Goal: Information Seeking & Learning: Learn about a topic

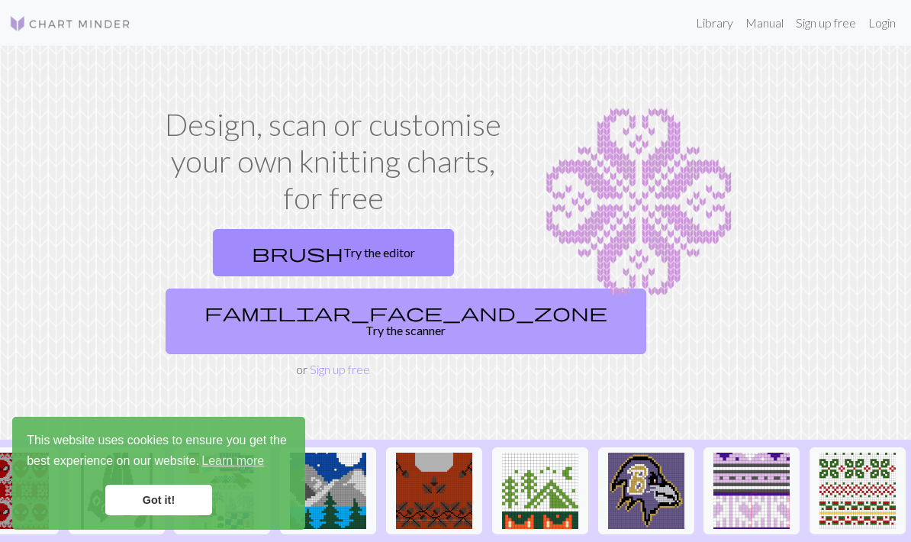
click at [356, 316] on link "familiar_face_and_zone Try the scanner" at bounding box center [406, 321] width 481 height 66
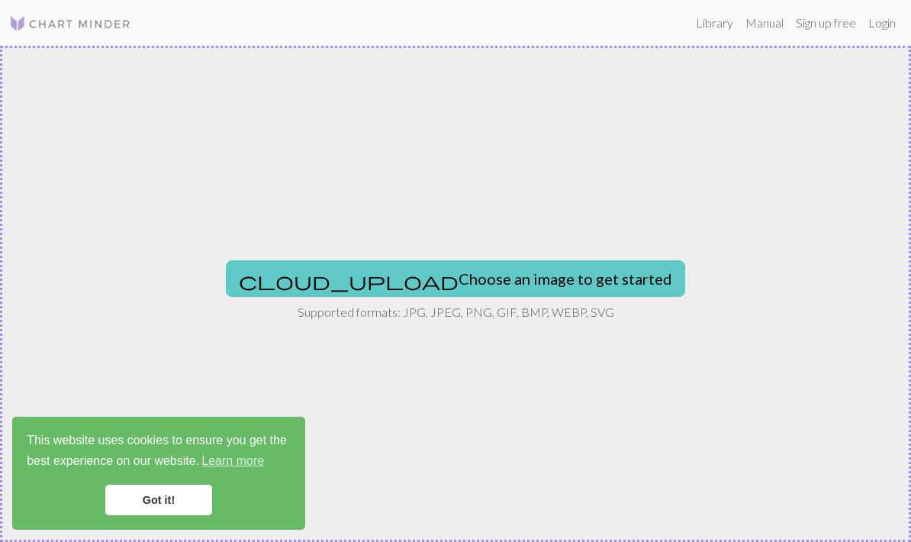
click at [375, 284] on button "cloud_upload Choose an image to get started" at bounding box center [455, 278] width 459 height 37
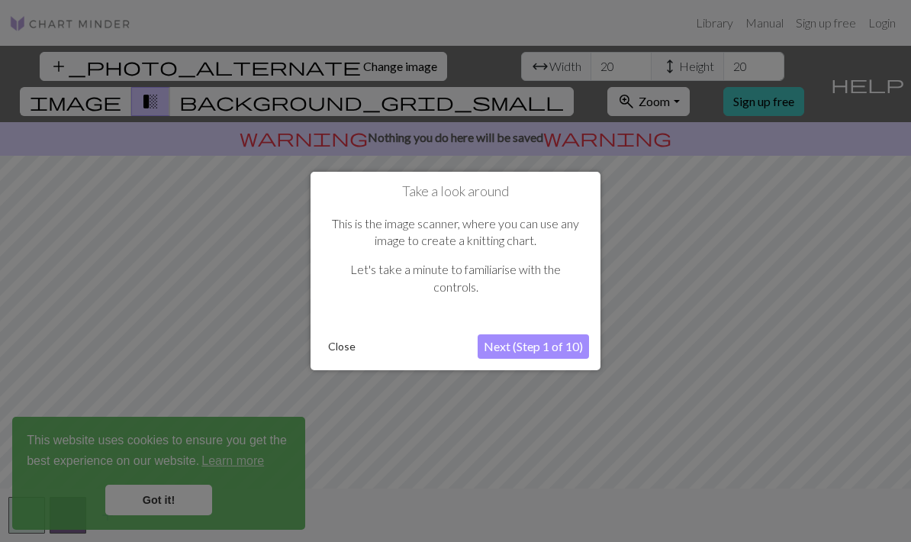
click at [518, 346] on button "Next (Step 1 of 10)" at bounding box center [533, 346] width 111 height 24
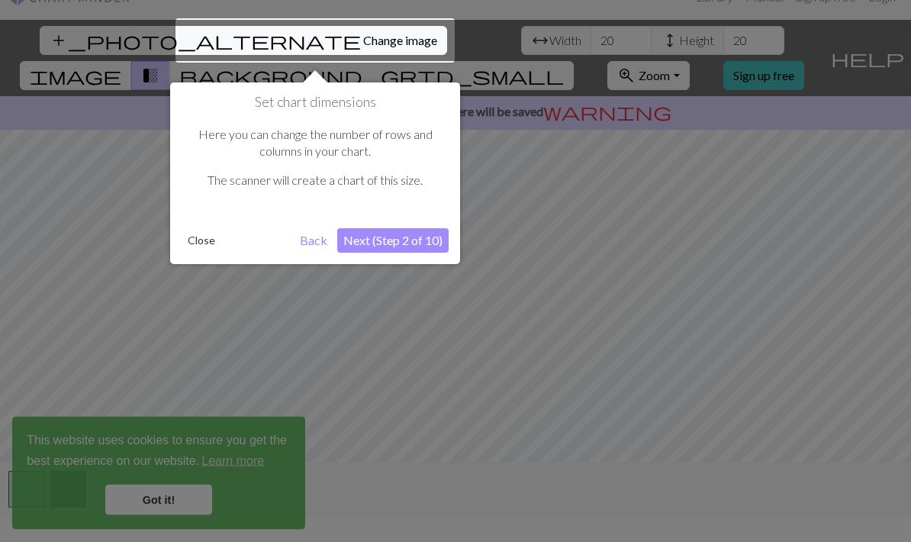
scroll to position [29, 0]
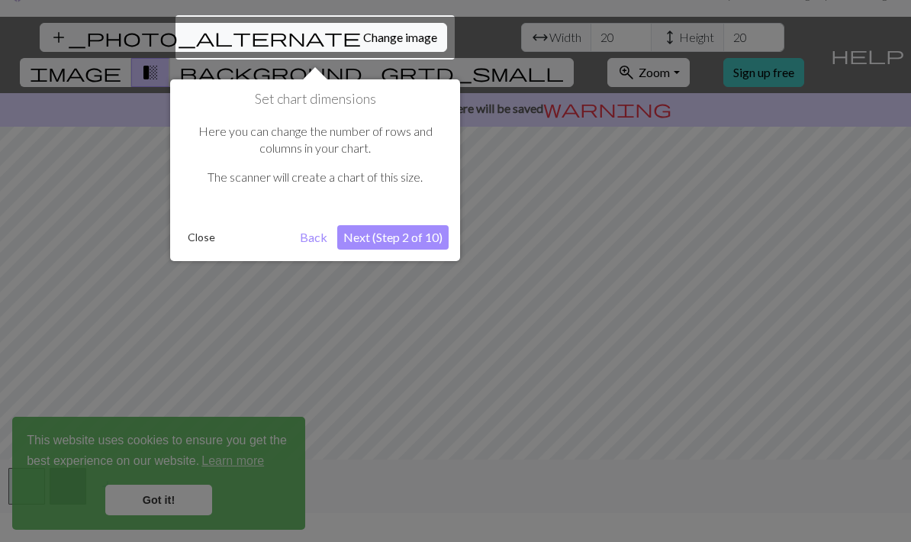
click at [391, 239] on button "Next (Step 2 of 10)" at bounding box center [392, 237] width 111 height 24
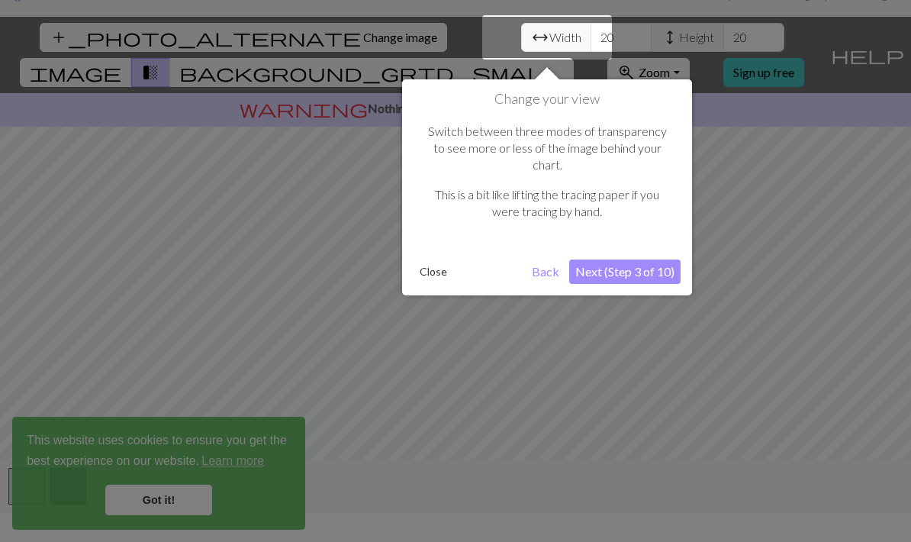
click at [611, 259] on button "Next (Step 3 of 10)" at bounding box center [624, 271] width 111 height 24
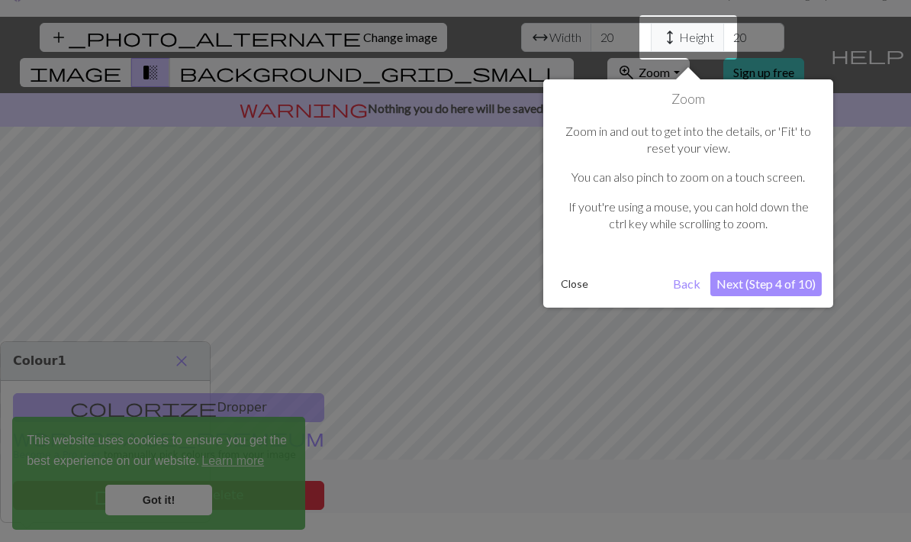
click at [758, 282] on button "Next (Step 4 of 10)" at bounding box center [765, 284] width 111 height 24
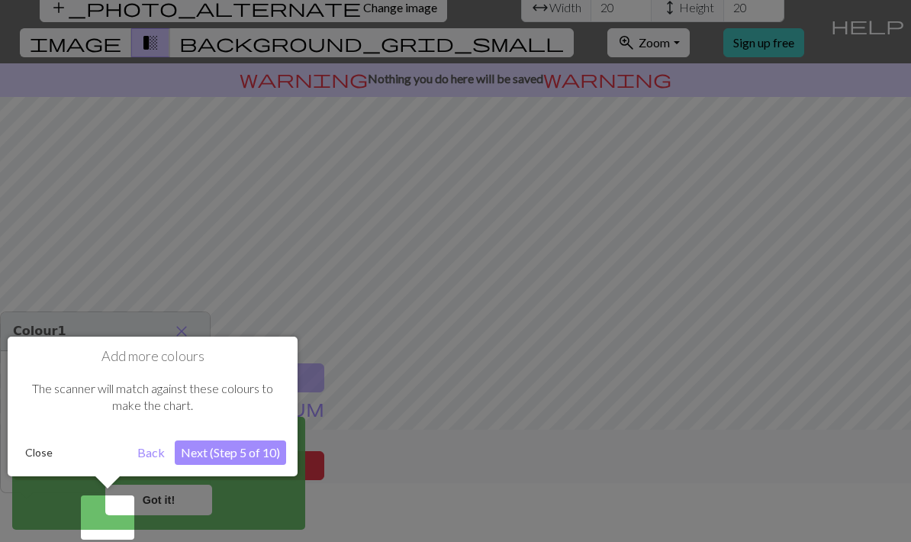
scroll to position [61, 0]
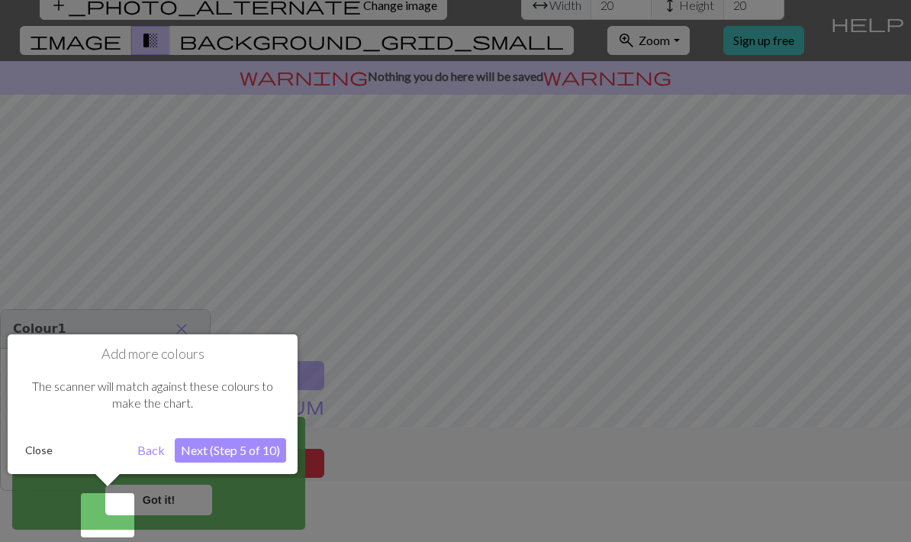
click at [256, 451] on button "Next (Step 5 of 10)" at bounding box center [230, 450] width 111 height 24
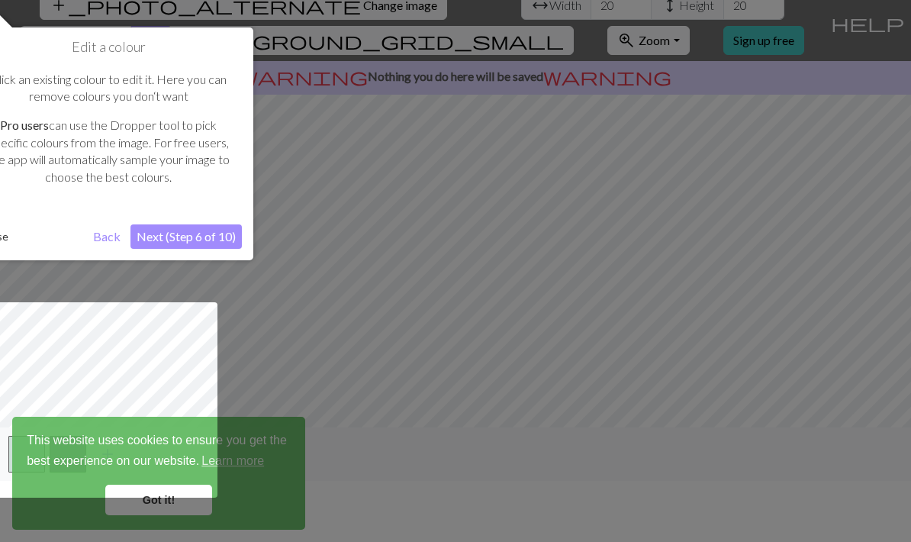
click at [204, 238] on button "Next (Step 6 of 10)" at bounding box center [185, 236] width 111 height 24
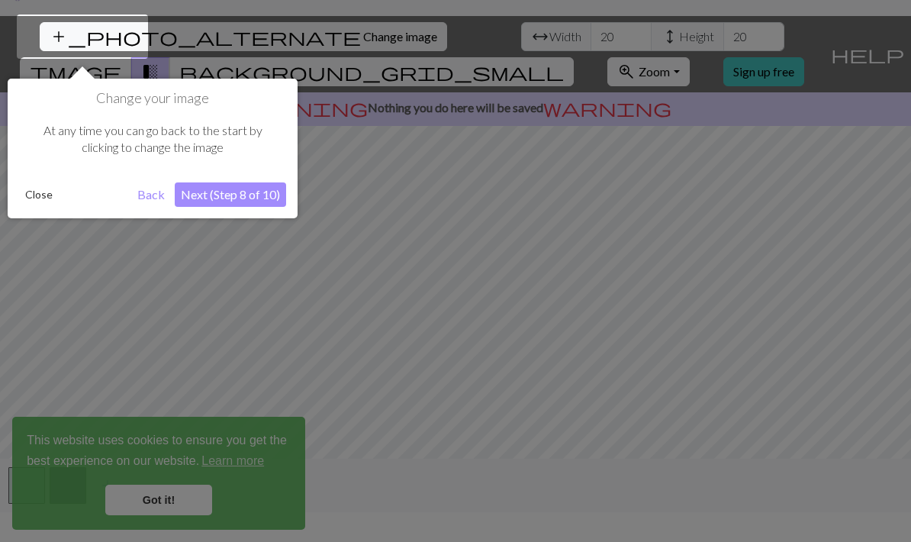
scroll to position [29, 0]
click at [35, 198] on button "Close" at bounding box center [39, 195] width 40 height 23
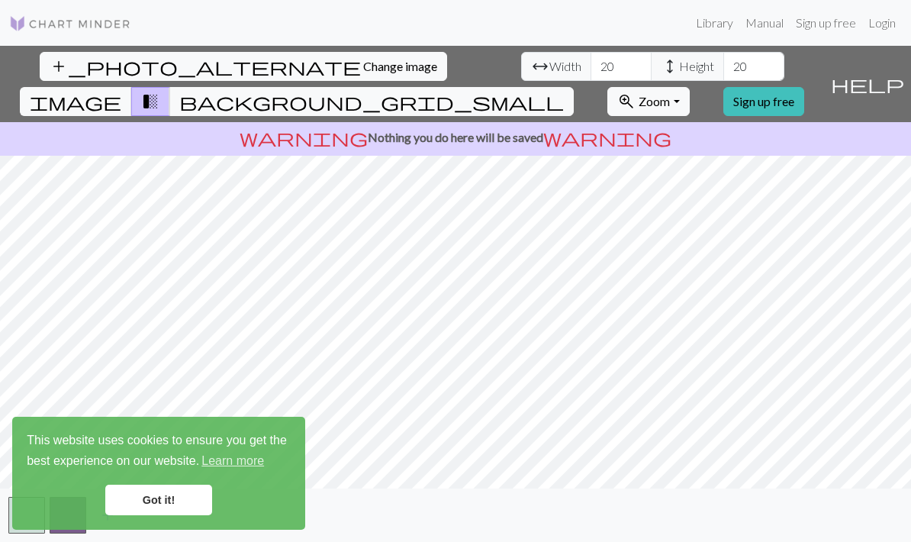
click at [165, 500] on link "Got it!" at bounding box center [158, 500] width 107 height 31
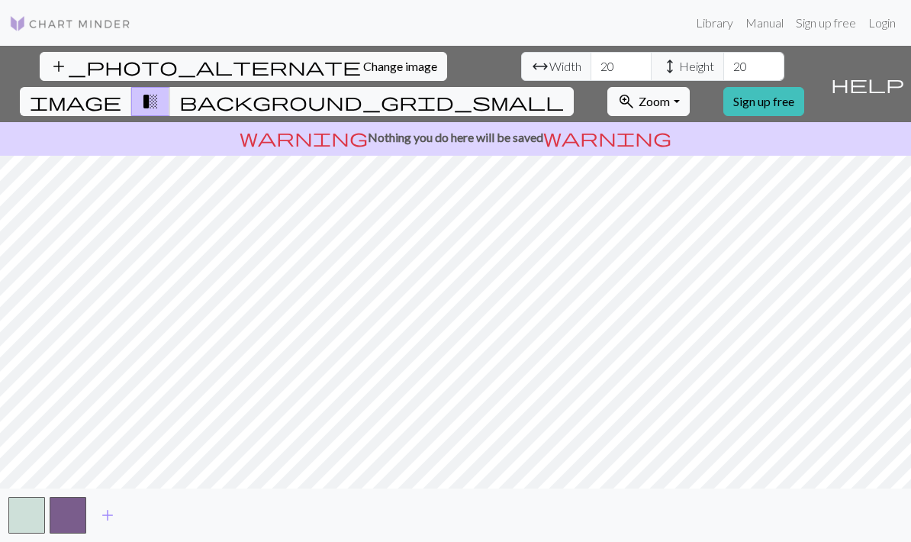
scroll to position [61, 0]
click at [564, 91] on span "background_grid_small" at bounding box center [371, 101] width 385 height 21
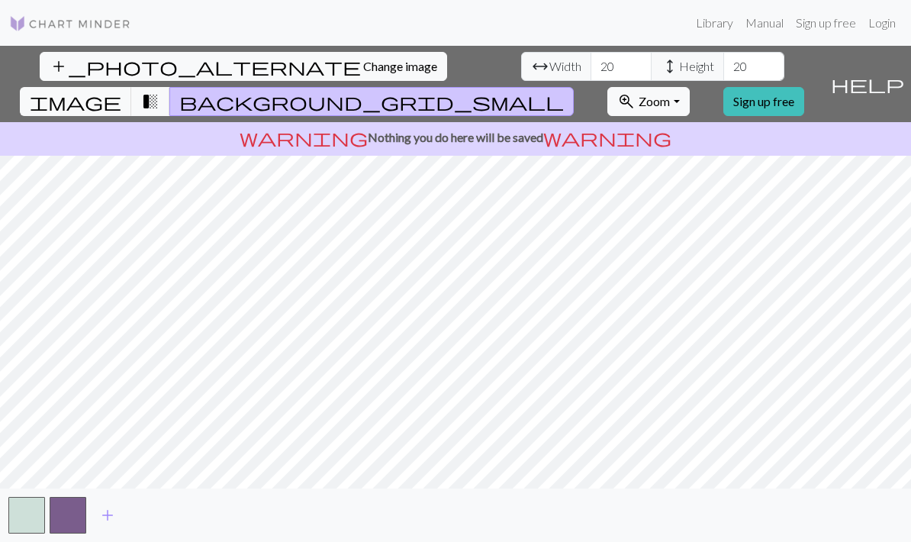
click at [564, 91] on span "background_grid_small" at bounding box center [371, 101] width 385 height 21
click at [170, 87] on button "transition_fade" at bounding box center [150, 101] width 39 height 29
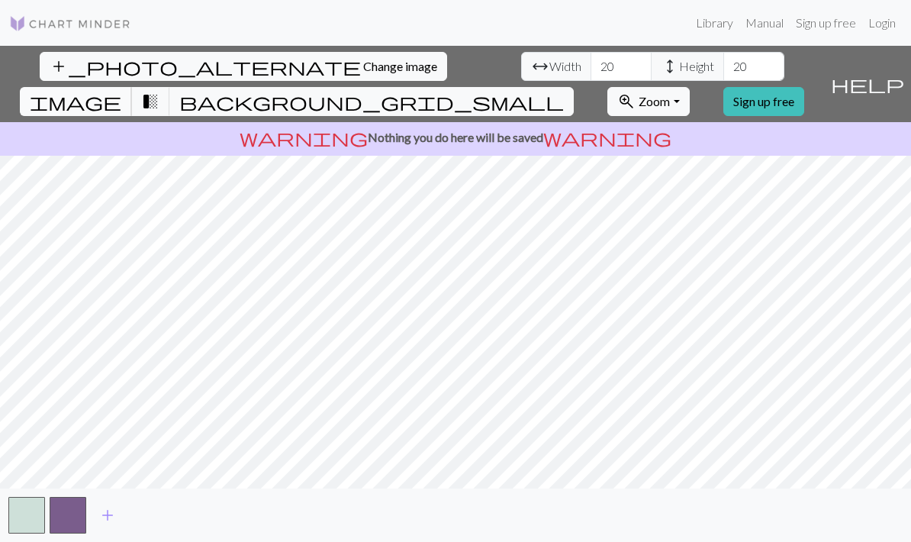
click at [132, 87] on button "image" at bounding box center [76, 101] width 112 height 29
click at [159, 91] on span "transition_fade" at bounding box center [150, 101] width 18 height 21
click at [72, 495] on div "add" at bounding box center [455, 514] width 911 height 53
click at [68, 507] on button "button" at bounding box center [68, 515] width 37 height 37
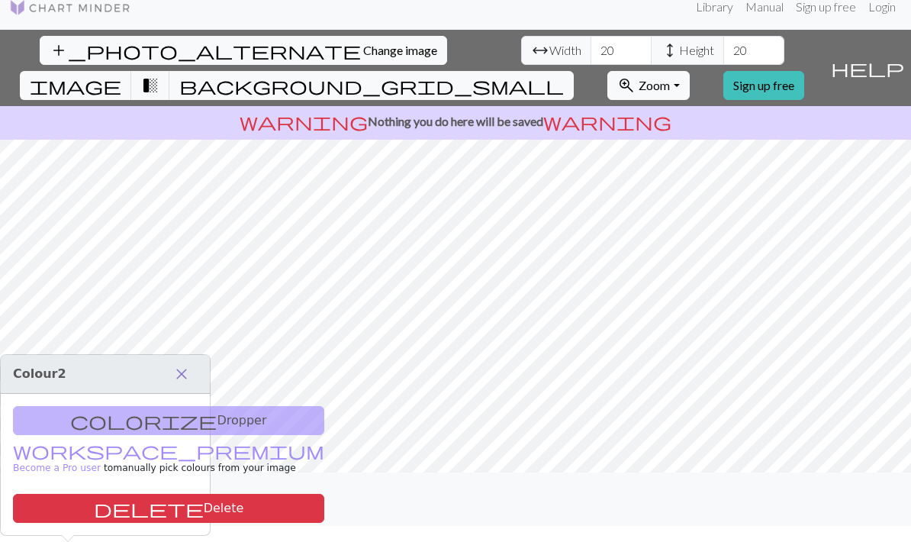
click at [182, 363] on span "close" at bounding box center [181, 373] width 18 height 21
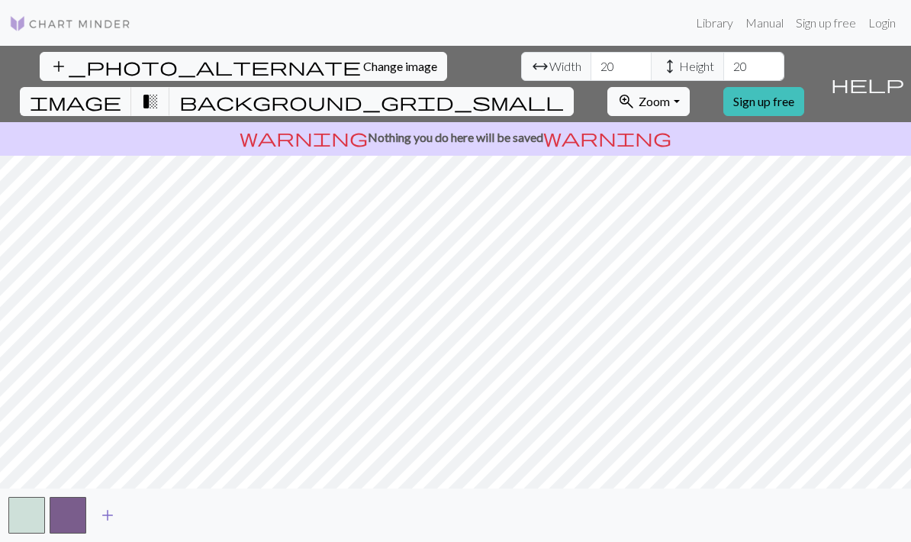
click at [106, 516] on span "add" at bounding box center [107, 514] width 18 height 21
click at [106, 516] on button "button" at bounding box center [109, 515] width 37 height 37
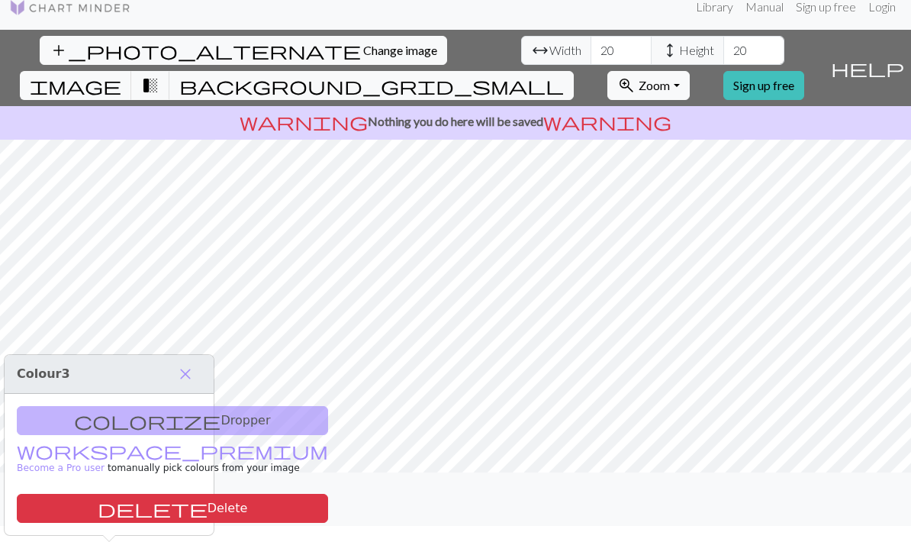
click at [147, 510] on span "add" at bounding box center [149, 498] width 18 height 21
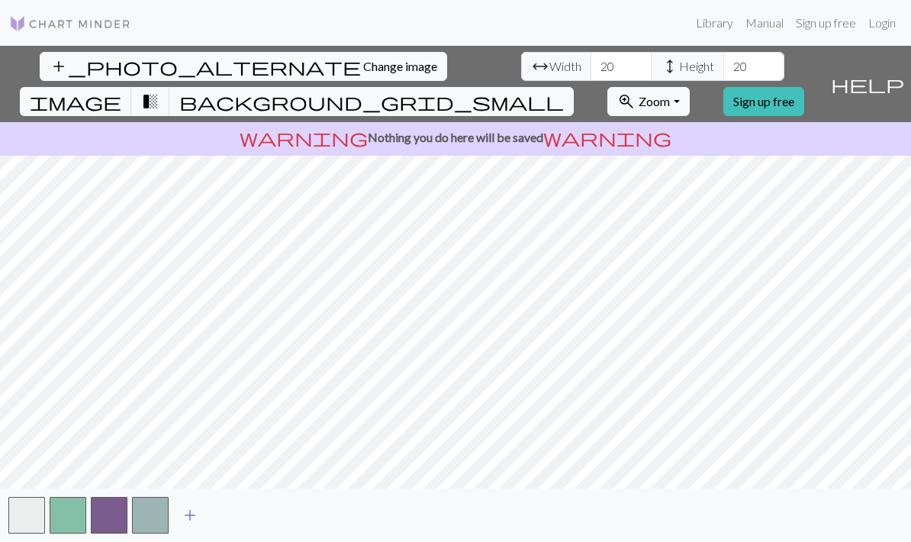
click at [193, 518] on span "add" at bounding box center [190, 514] width 18 height 21
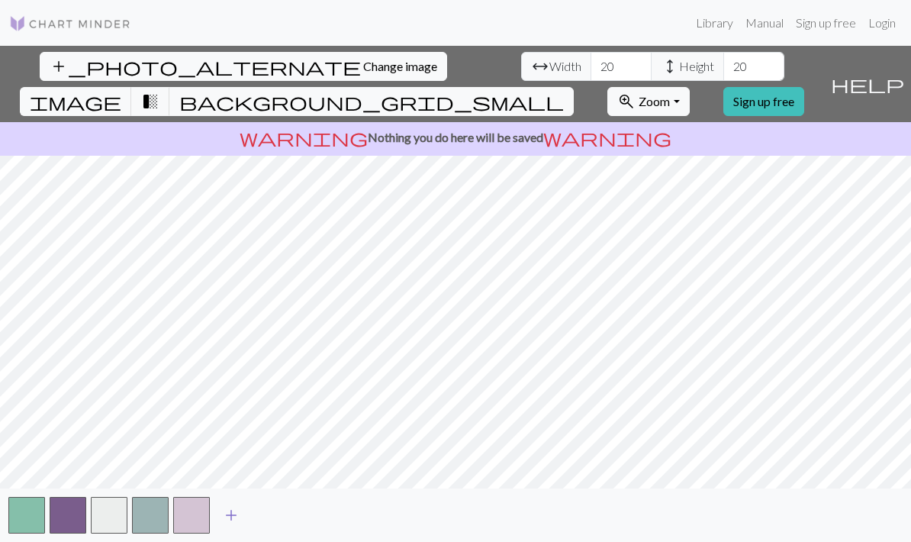
click at [232, 517] on span "add" at bounding box center [231, 514] width 18 height 21
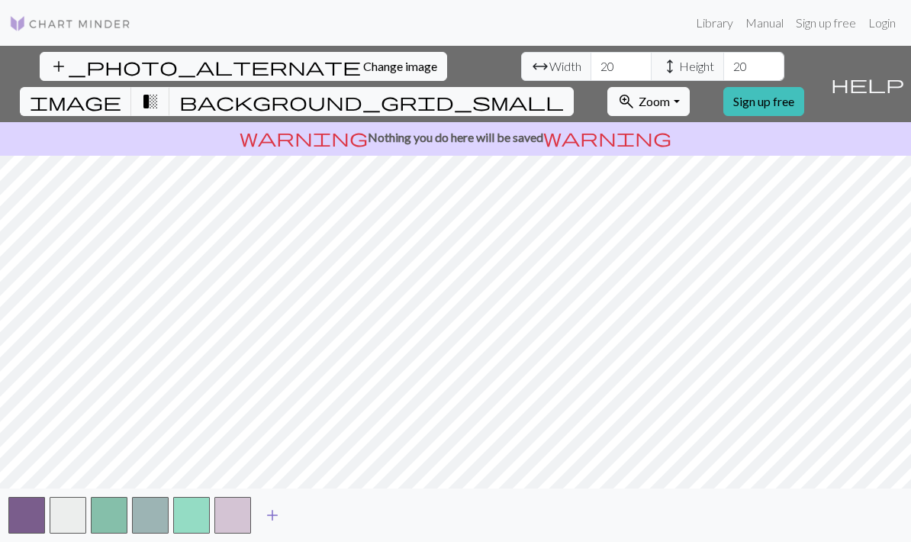
click at [272, 519] on span "add" at bounding box center [272, 514] width 18 height 21
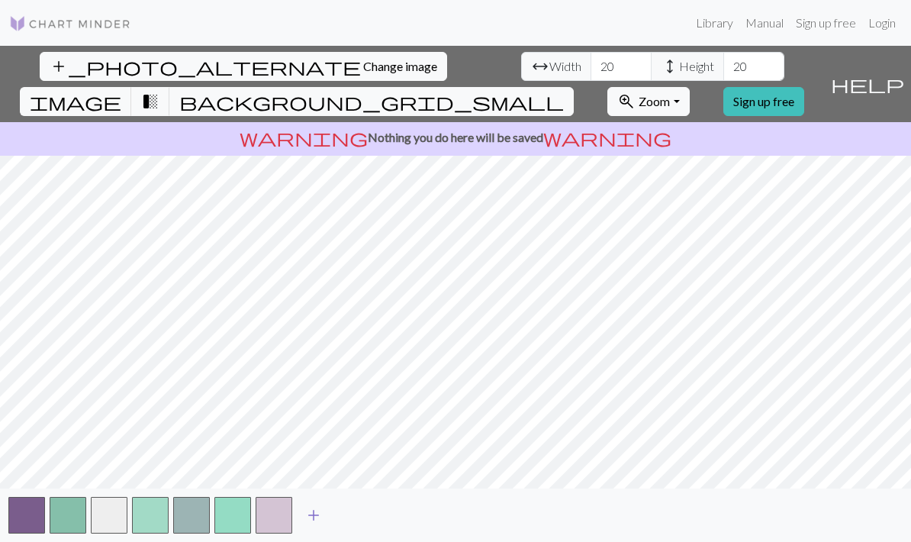
click at [313, 517] on span "add" at bounding box center [313, 514] width 18 height 21
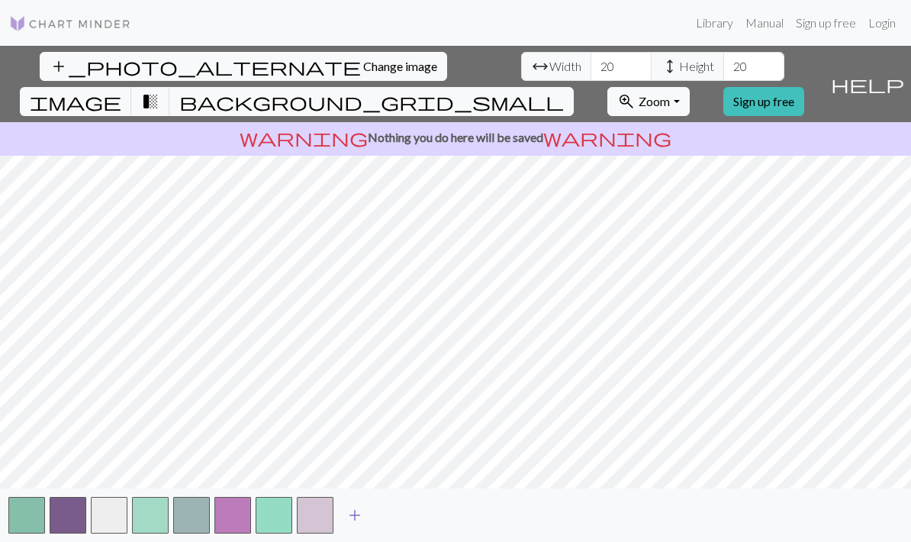
click at [353, 517] on span "add" at bounding box center [355, 514] width 18 height 21
click at [397, 517] on span "add" at bounding box center [396, 514] width 18 height 21
click at [74, 30] on img at bounding box center [70, 23] width 122 height 18
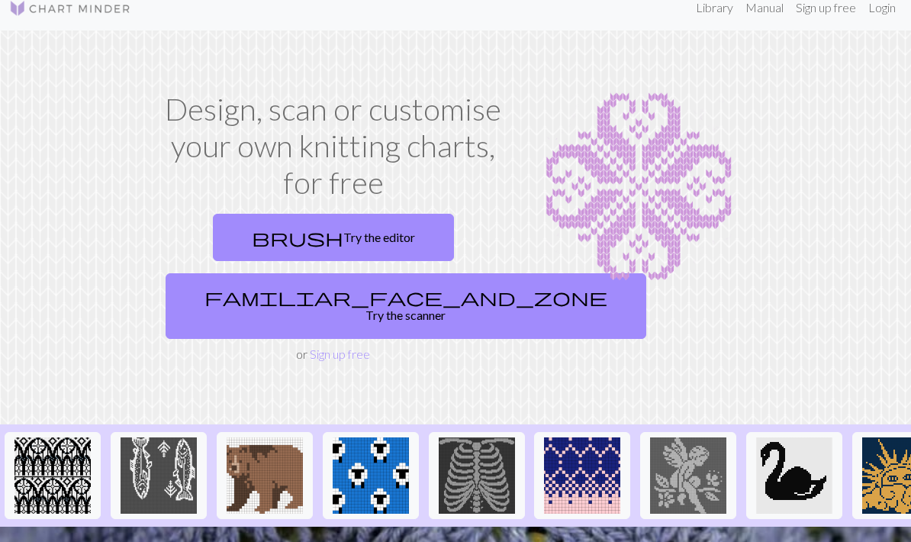
scroll to position [14, 0]
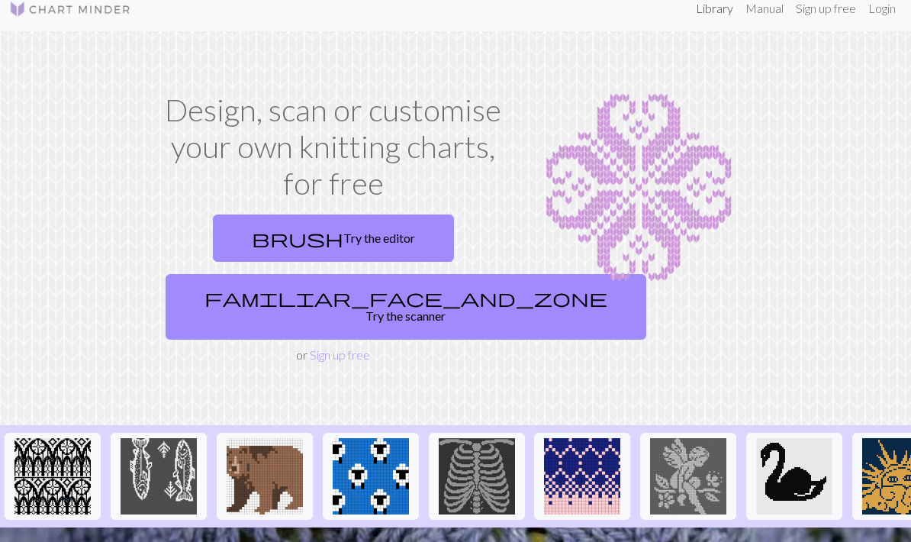
click at [714, 19] on link "Library" at bounding box center [715, 8] width 50 height 31
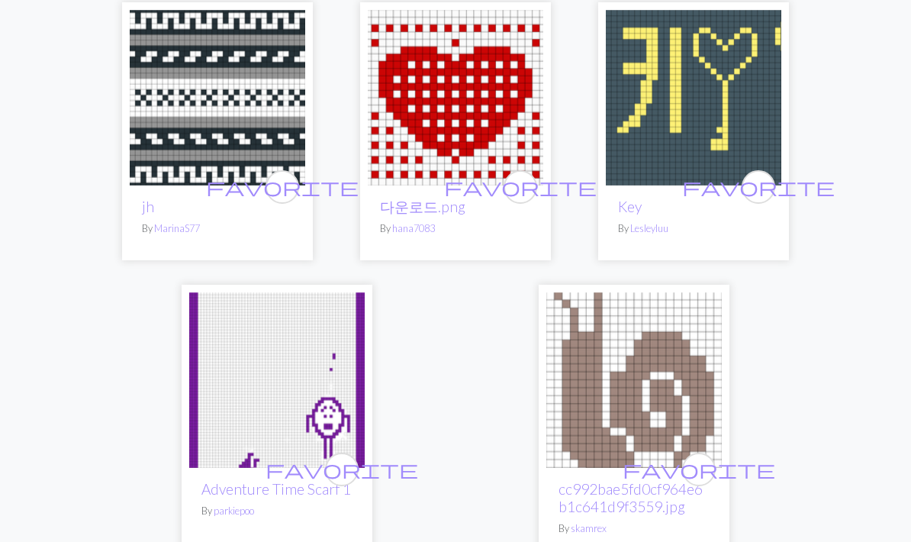
scroll to position [5018, 0]
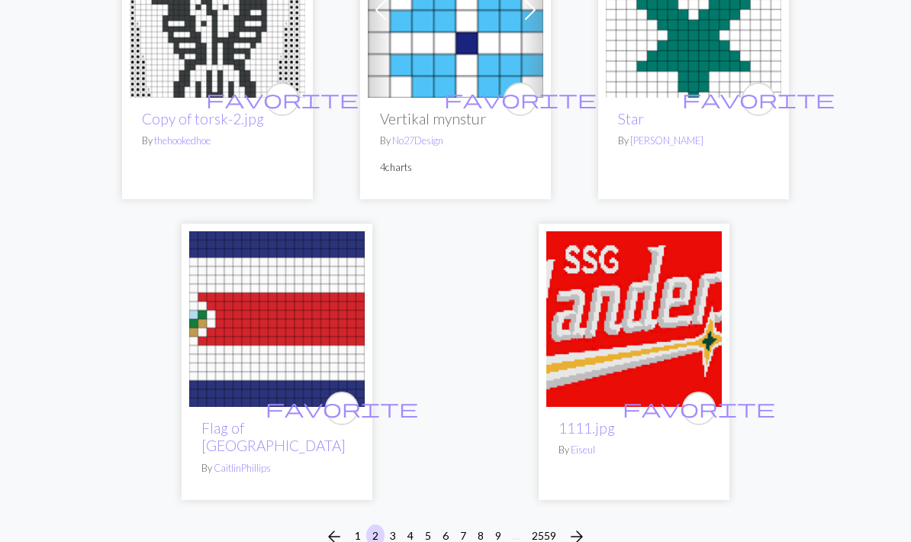
scroll to position [4965, 0]
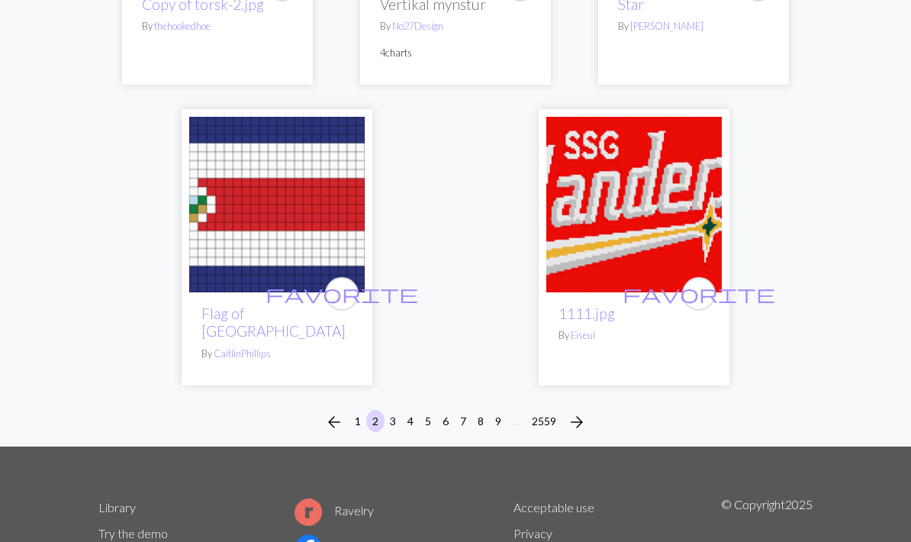
click at [579, 411] on span "arrow_forward" at bounding box center [577, 421] width 18 height 21
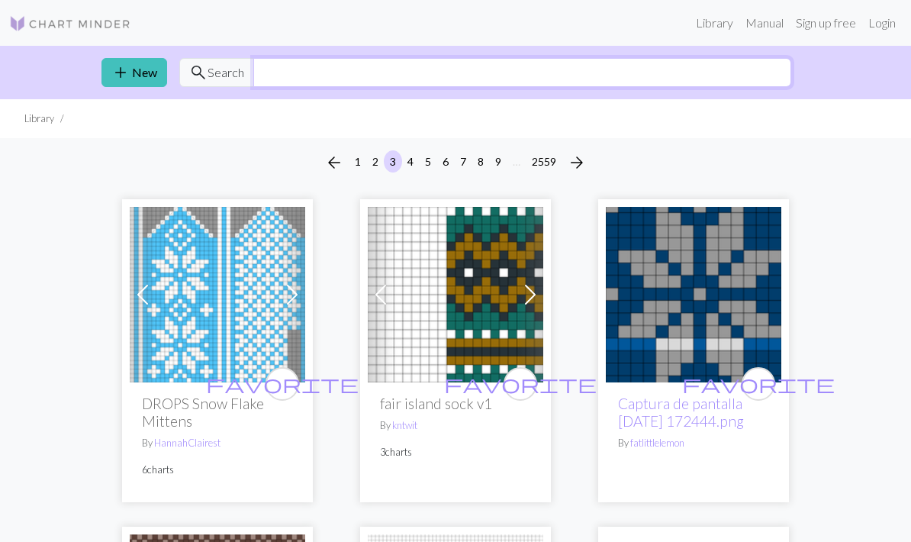
click at [376, 72] on input "text" at bounding box center [522, 72] width 538 height 29
type input "Flowers"
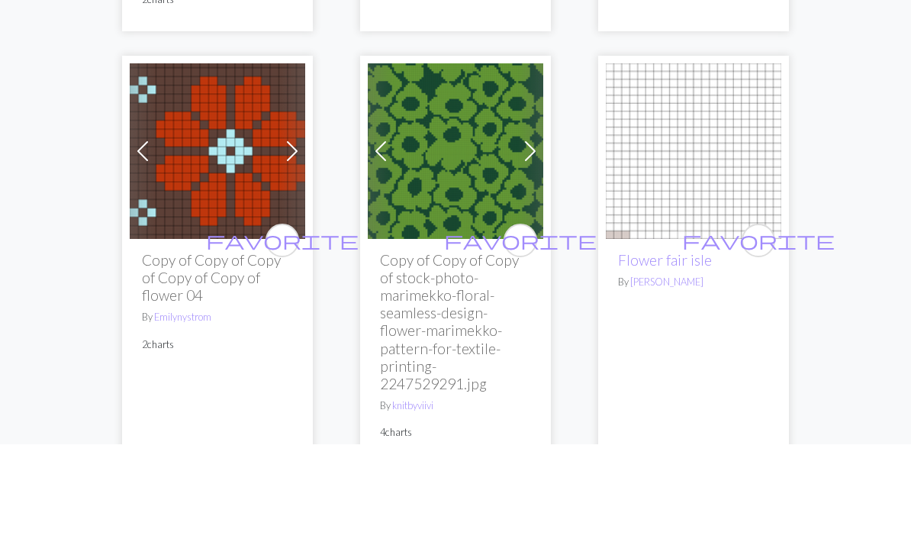
scroll to position [1750, 0]
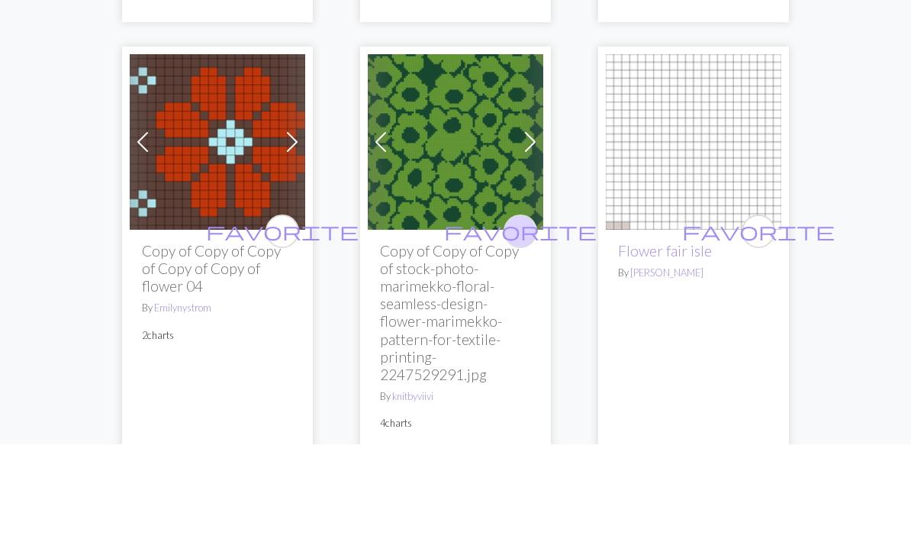
click at [520, 317] on span "favorite" at bounding box center [520, 329] width 153 height 24
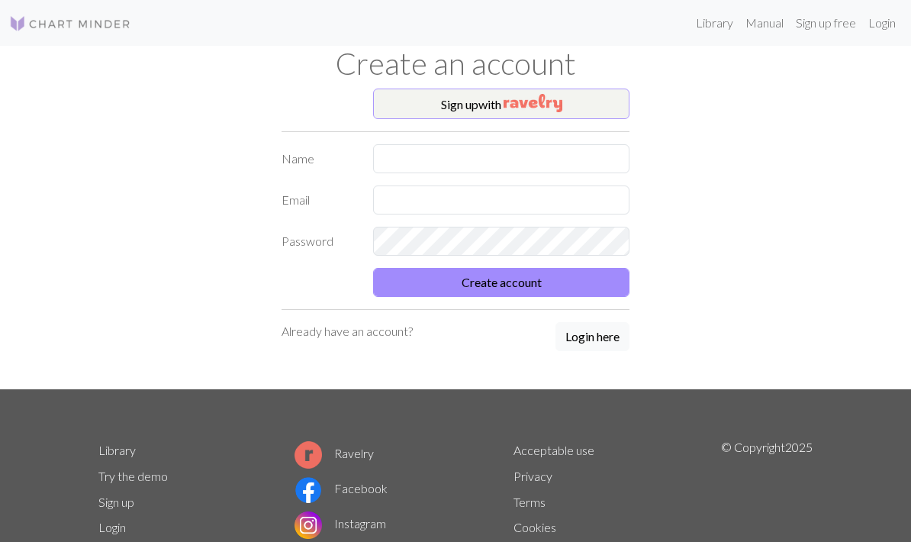
click at [519, 98] on img "button" at bounding box center [533, 103] width 59 height 18
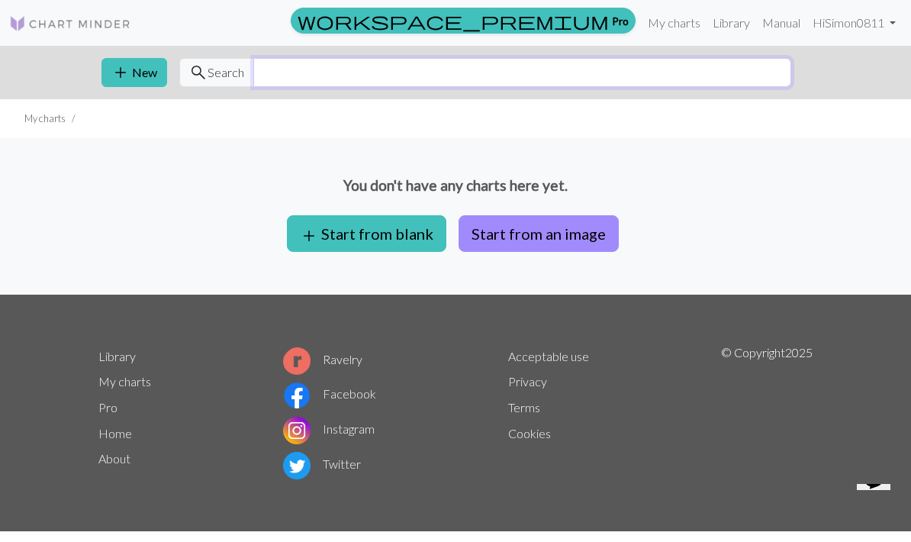
click at [313, 72] on input "text" at bounding box center [522, 72] width 538 height 29
type input "Flowers"
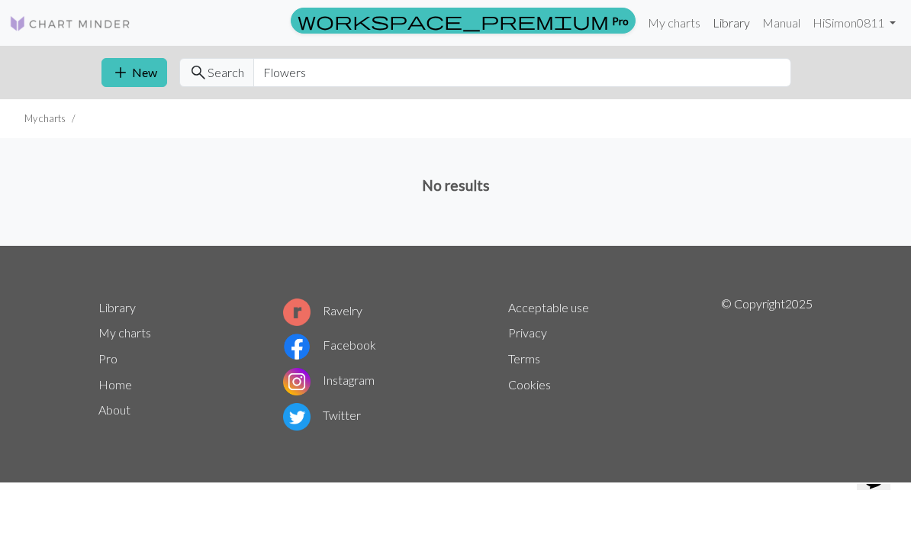
click at [732, 19] on link "Library" at bounding box center [732, 23] width 50 height 31
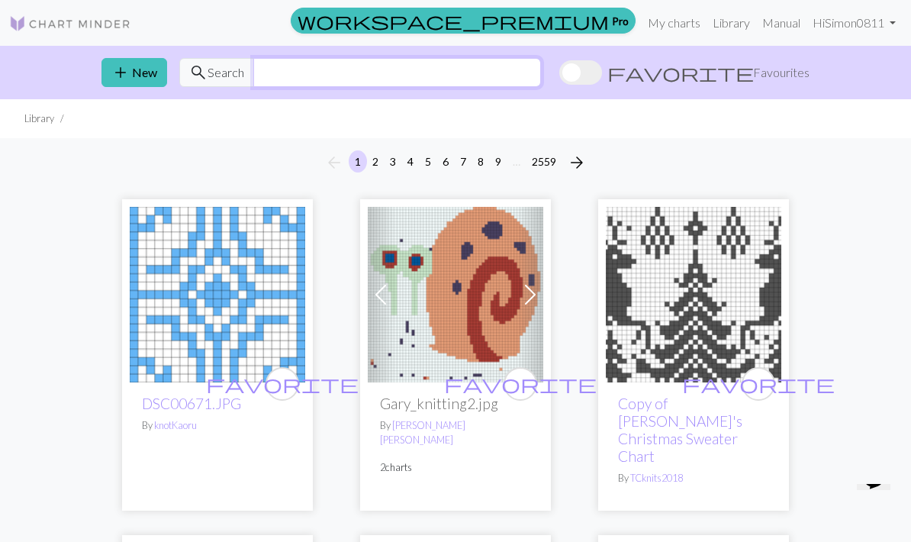
click at [423, 82] on input "text" at bounding box center [397, 72] width 288 height 29
type input "Flower"
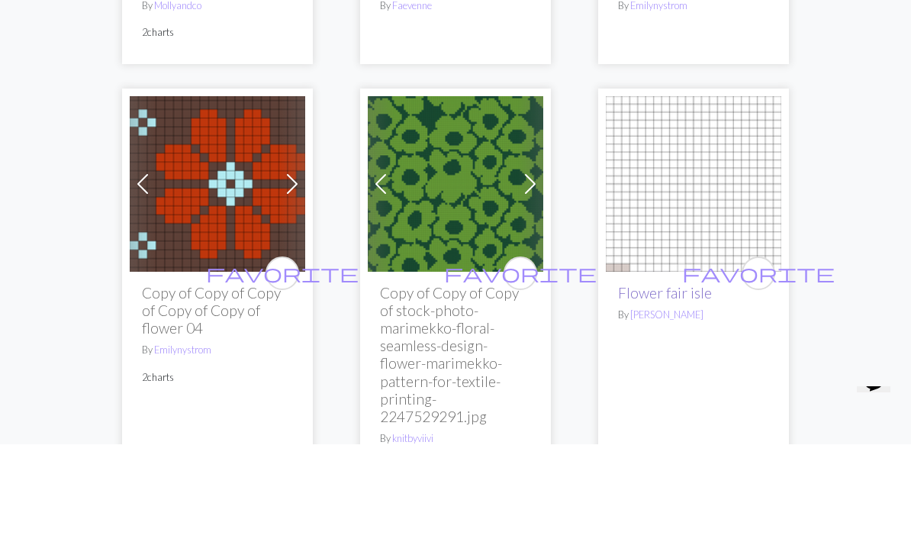
scroll to position [1714, 0]
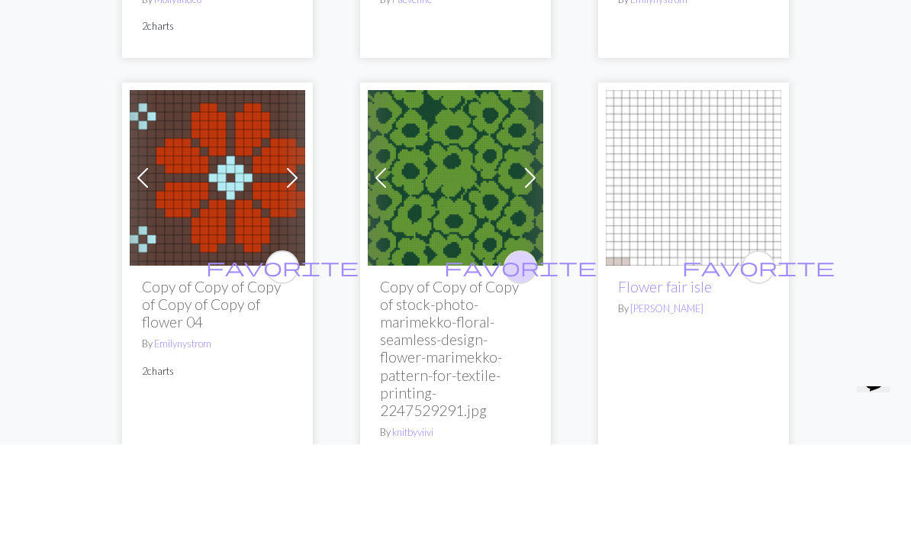
click at [528, 353] on span "favorite" at bounding box center [520, 365] width 153 height 24
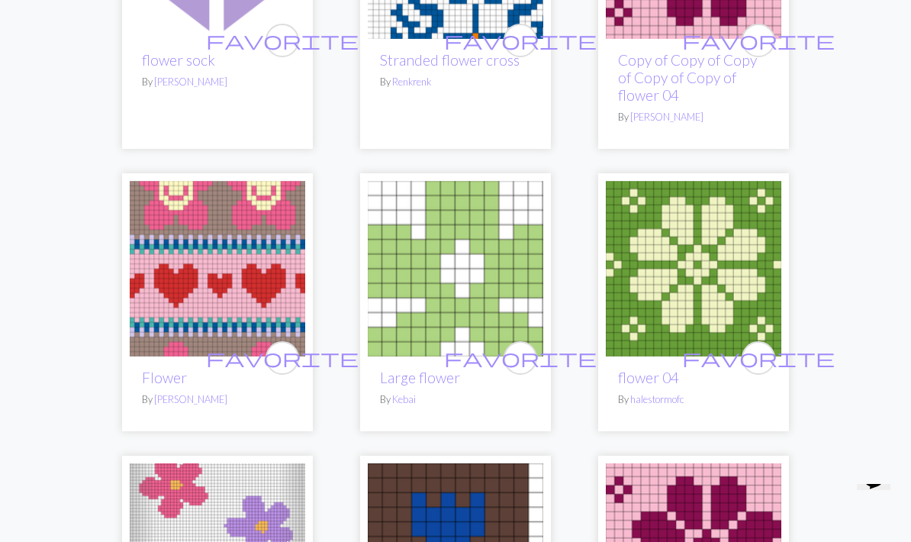
scroll to position [4372, 0]
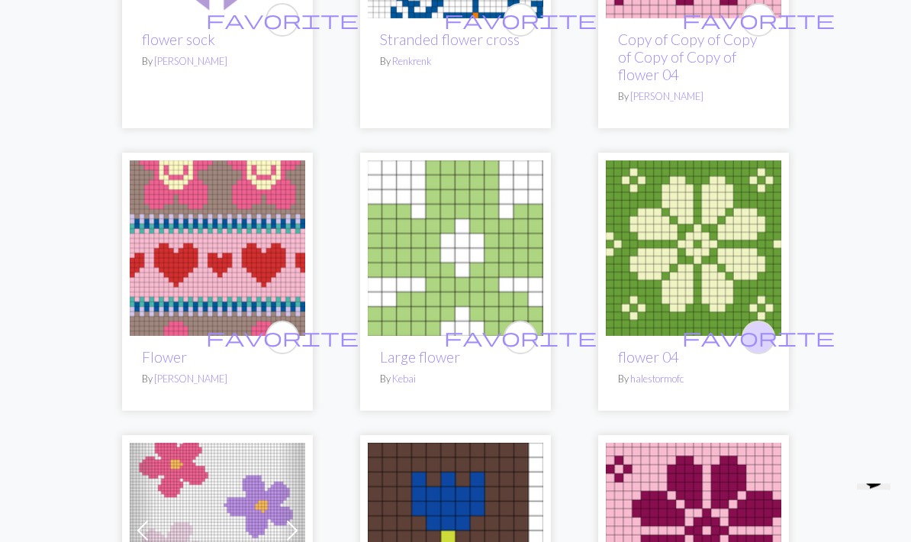
click at [760, 336] on span "favorite" at bounding box center [758, 338] width 153 height 24
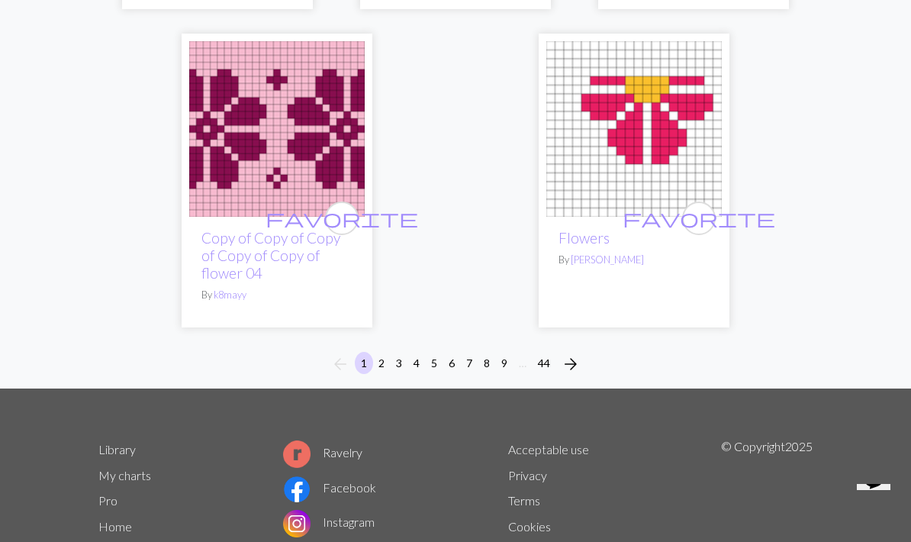
scroll to position [5744, 0]
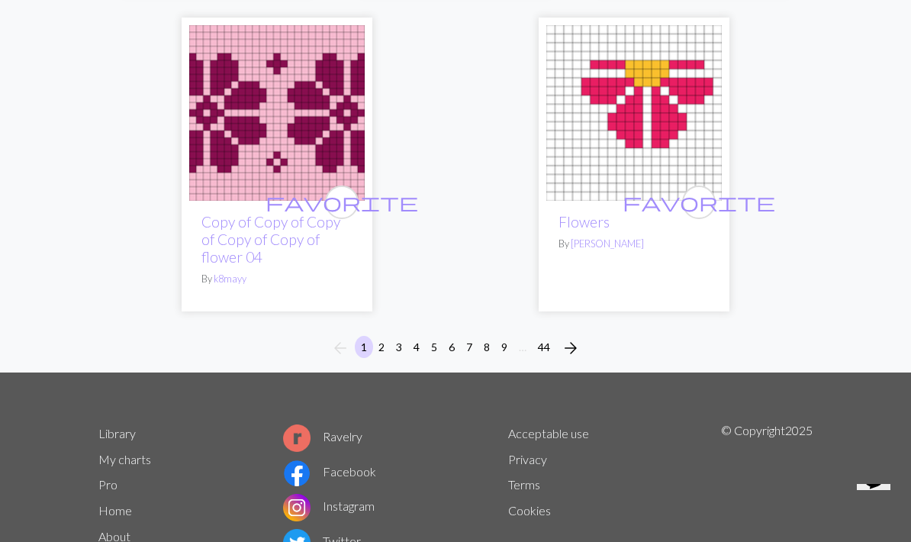
click at [378, 343] on button "2" at bounding box center [381, 347] width 18 height 22
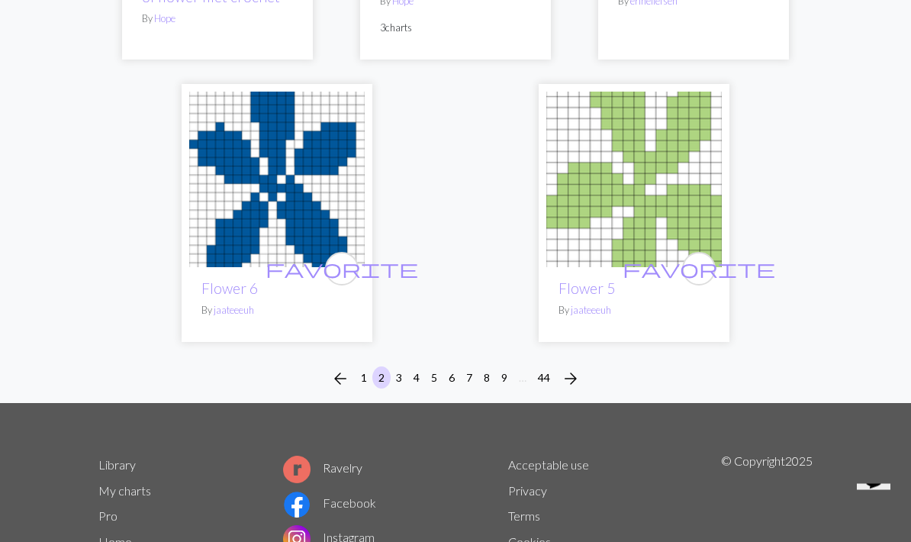
scroll to position [5202, 0]
click at [400, 366] on button "3" at bounding box center [399, 377] width 18 height 22
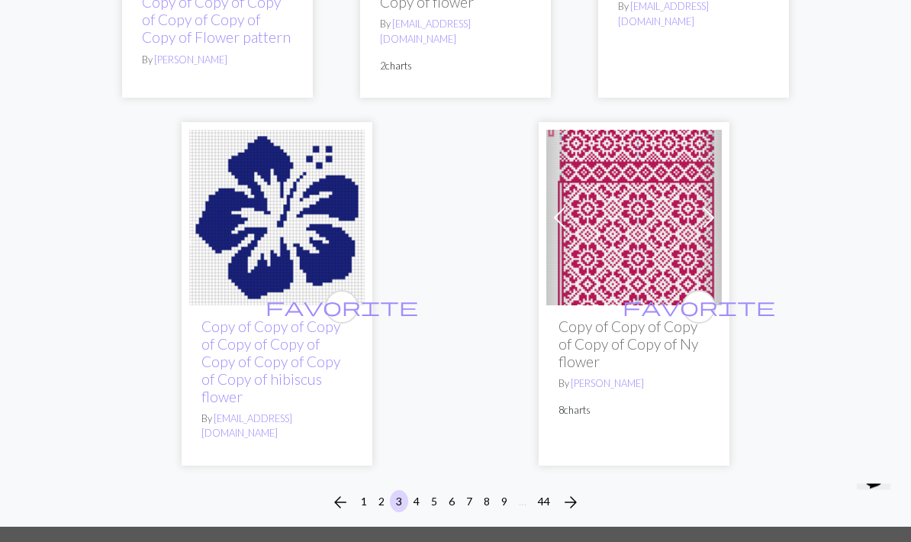
scroll to position [5256, 0]
click at [417, 490] on button "4" at bounding box center [416, 501] width 18 height 22
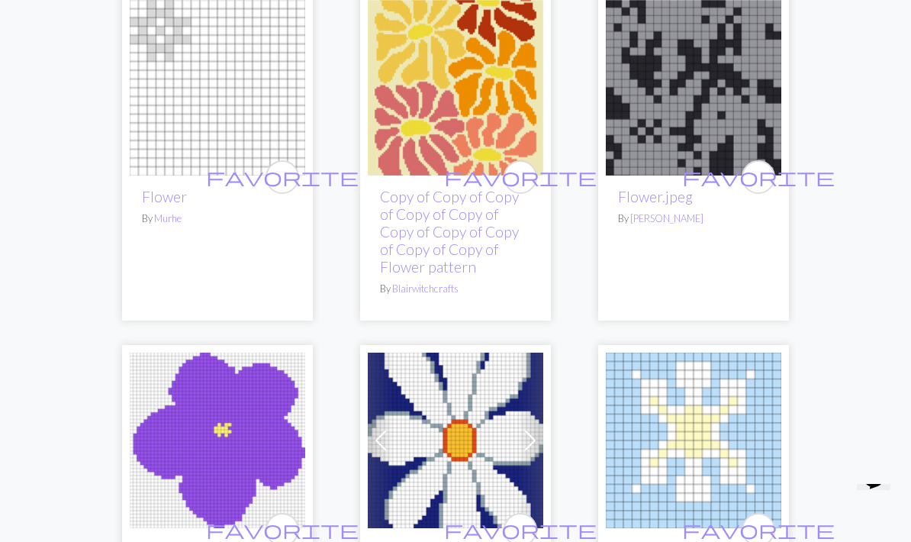
scroll to position [2299, 0]
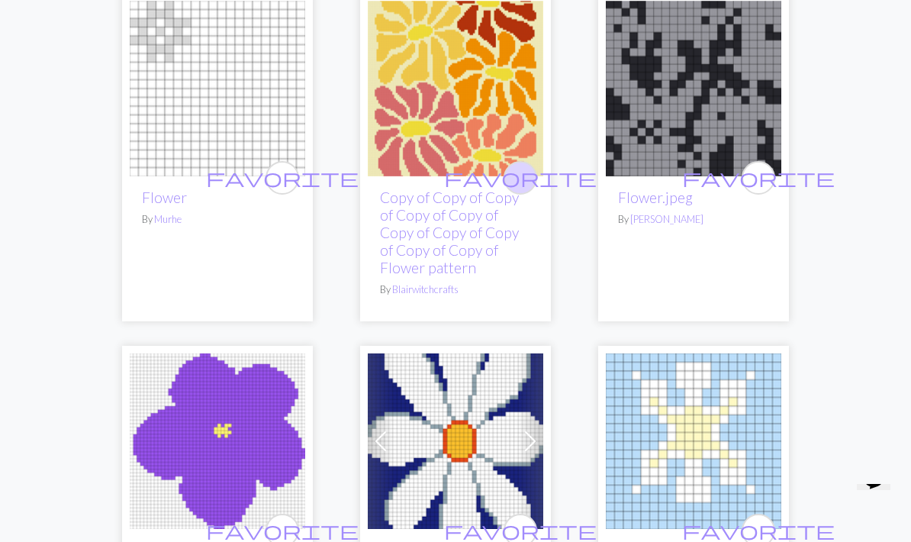
click at [517, 185] on span "favorite" at bounding box center [520, 178] width 153 height 24
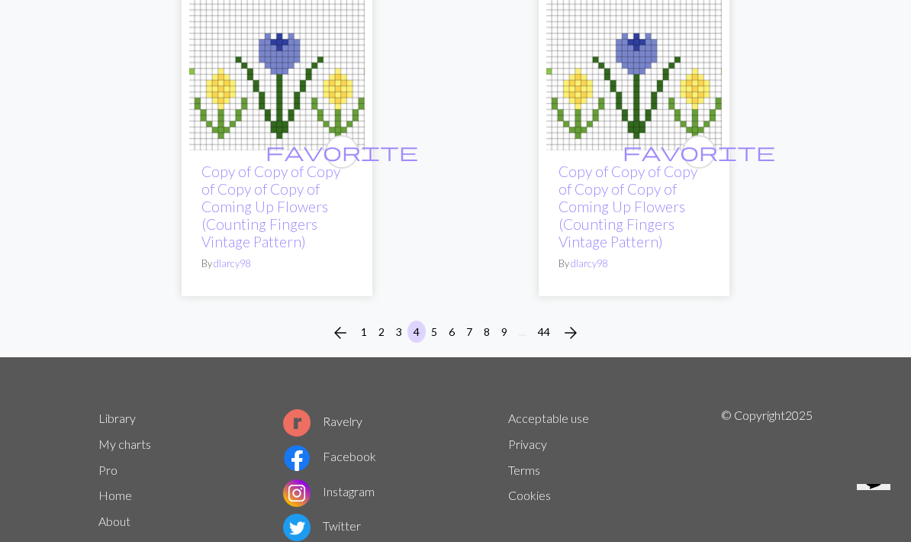
scroll to position [5708, 0]
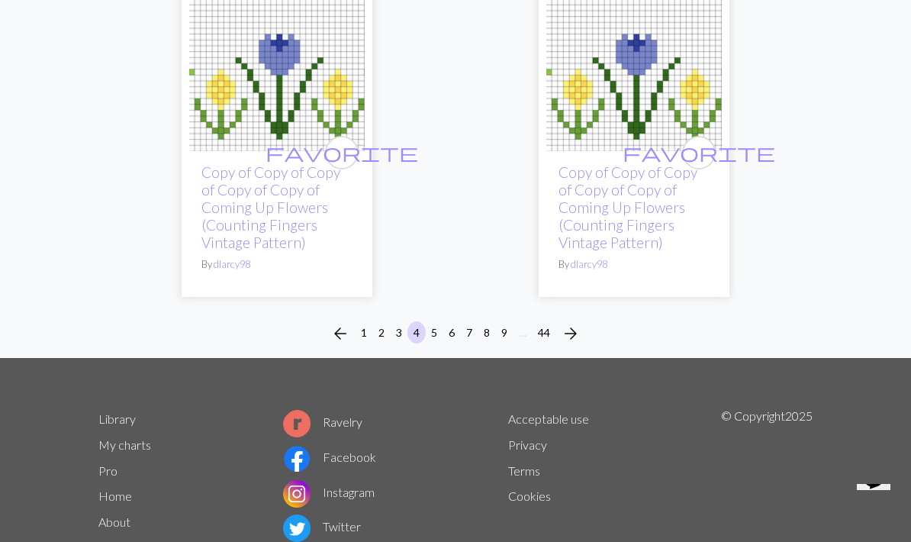
click at [571, 323] on span "arrow_forward" at bounding box center [571, 333] width 18 height 21
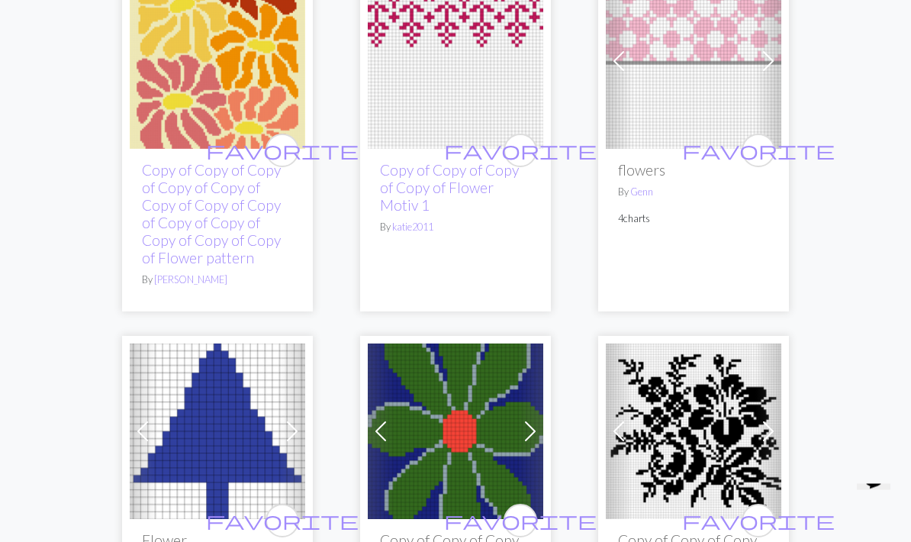
scroll to position [2538, 0]
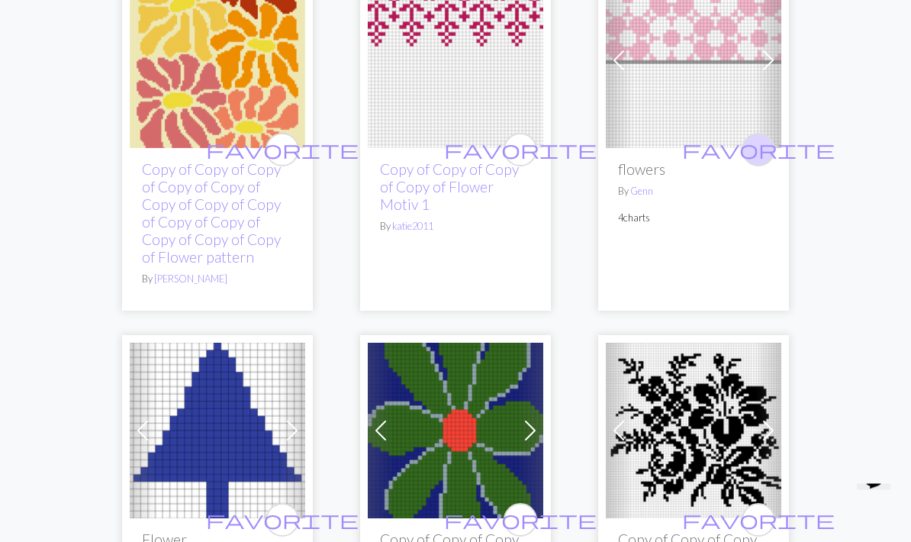
click at [754, 153] on span "favorite" at bounding box center [758, 150] width 153 height 24
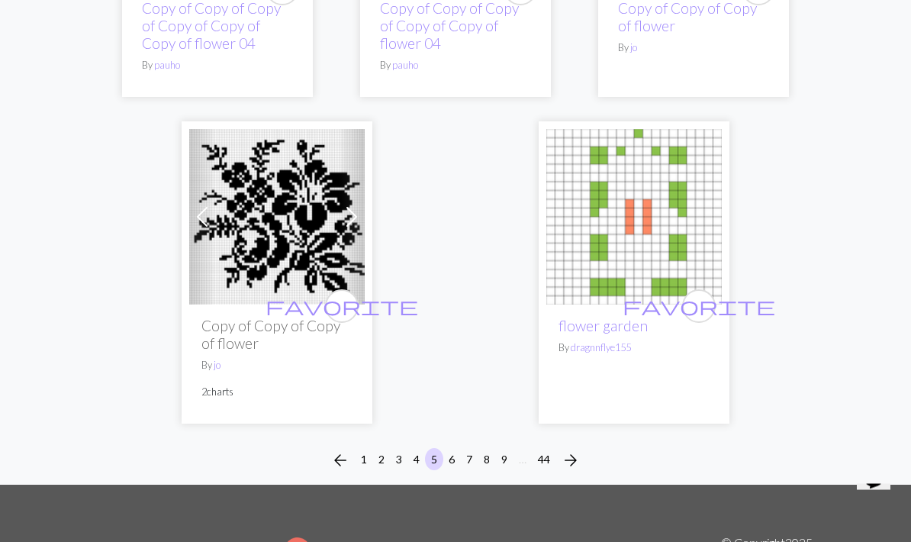
scroll to position [5358, 0]
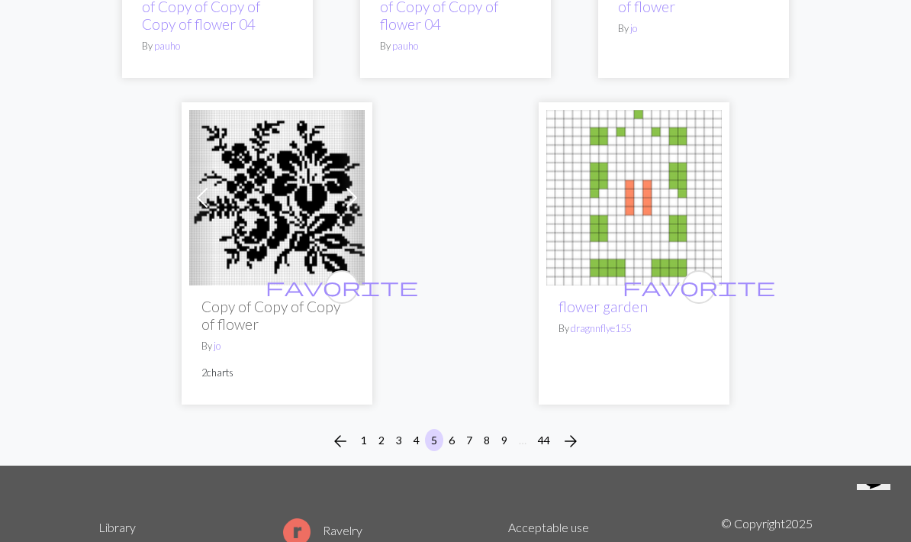
click at [450, 434] on button "6" at bounding box center [452, 440] width 18 height 22
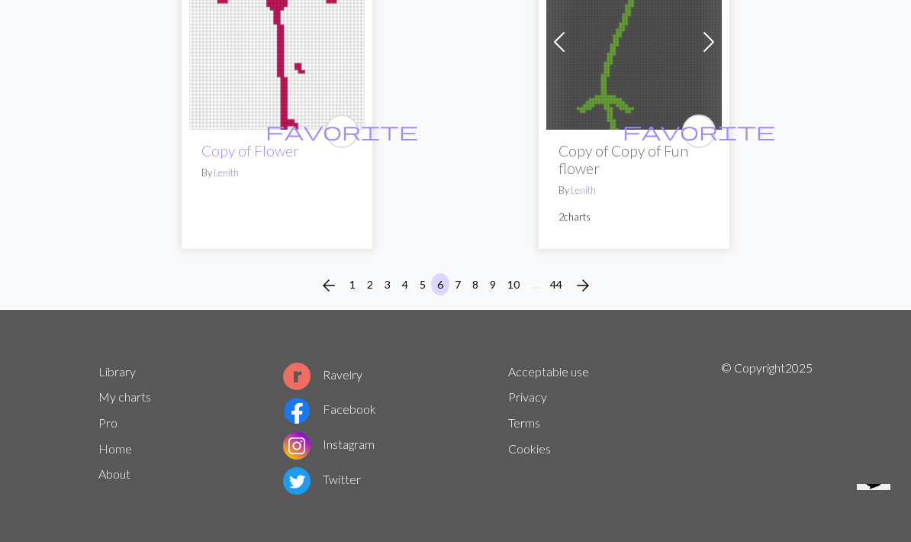
scroll to position [5538, 0]
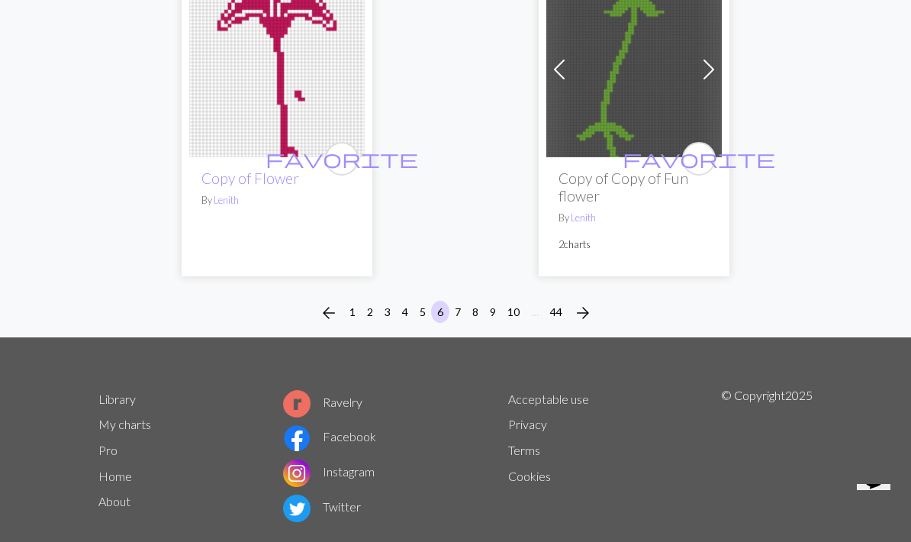
click at [458, 307] on button "7" at bounding box center [458, 312] width 18 height 22
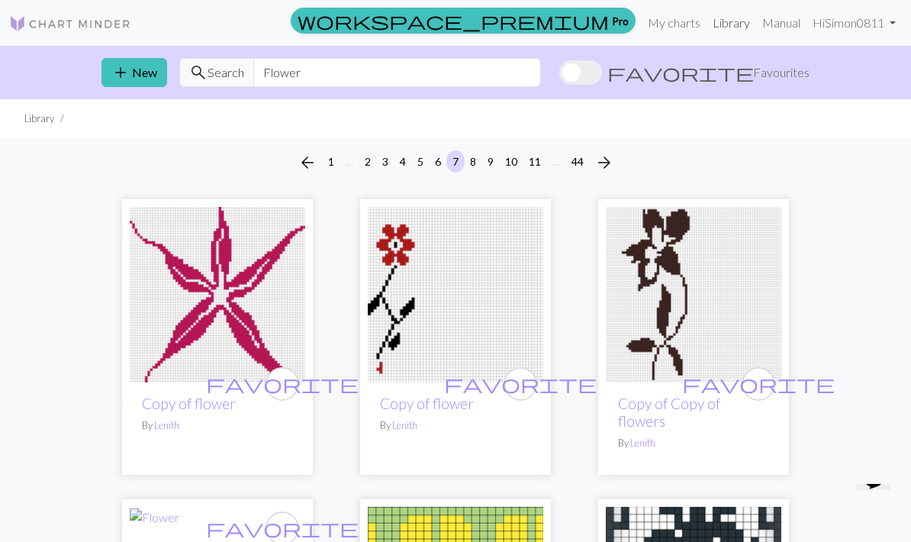
click at [741, 25] on link "Library" at bounding box center [732, 23] width 50 height 31
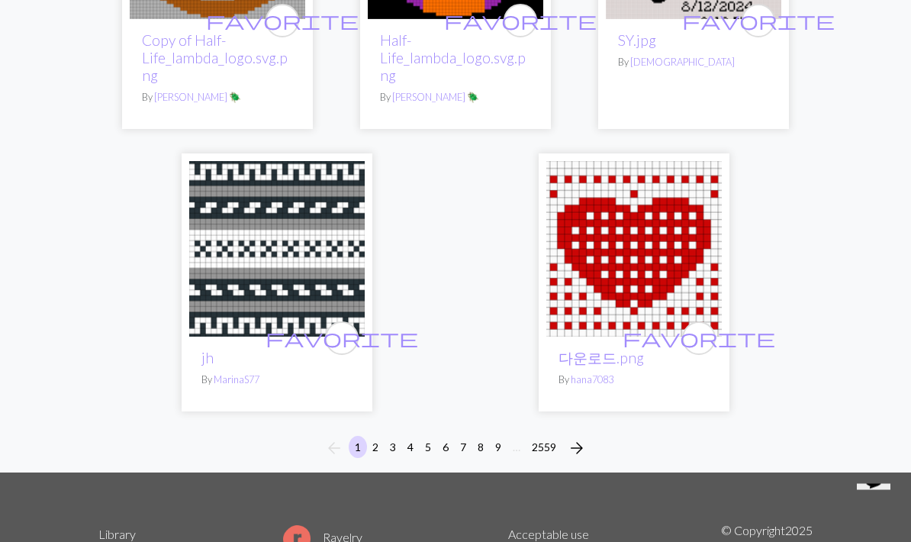
scroll to position [5243, 0]
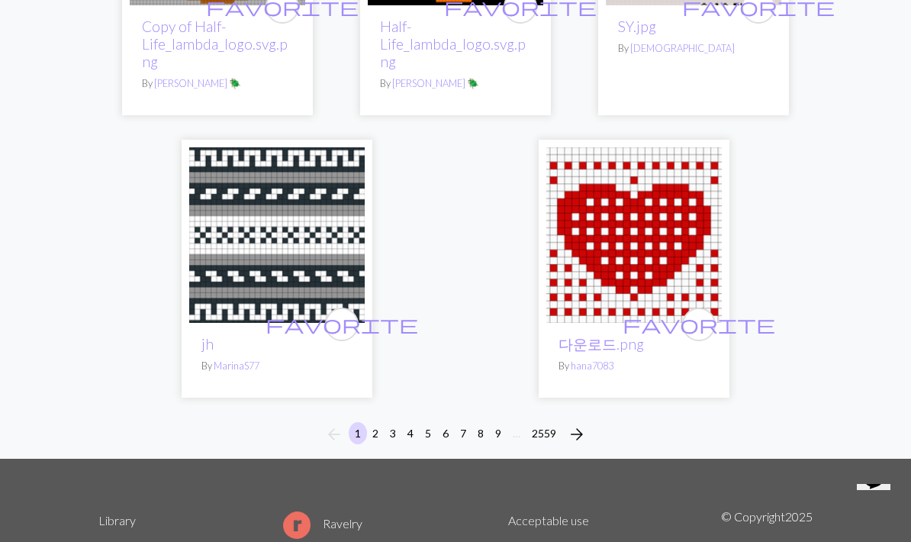
click at [375, 422] on button "2" at bounding box center [375, 433] width 18 height 22
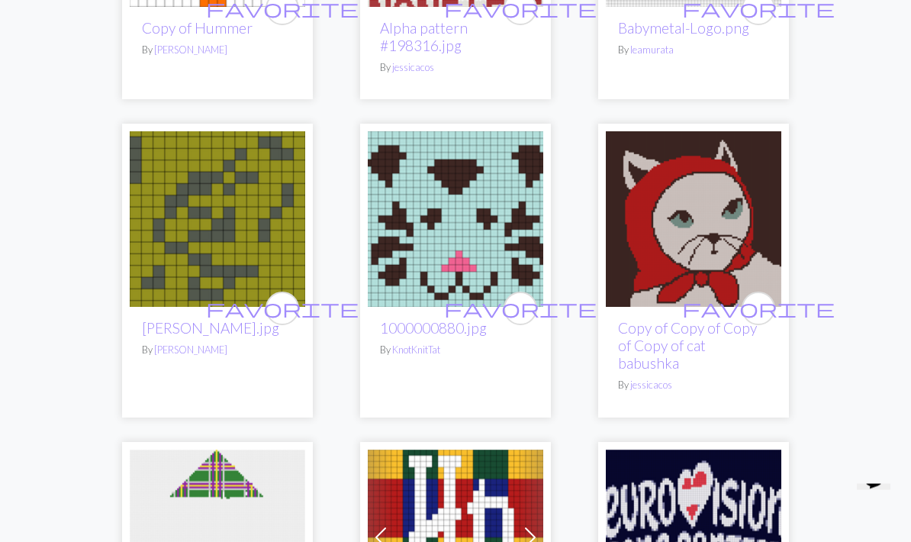
scroll to position [3878, 0]
